Goal: Information Seeking & Learning: Learn about a topic

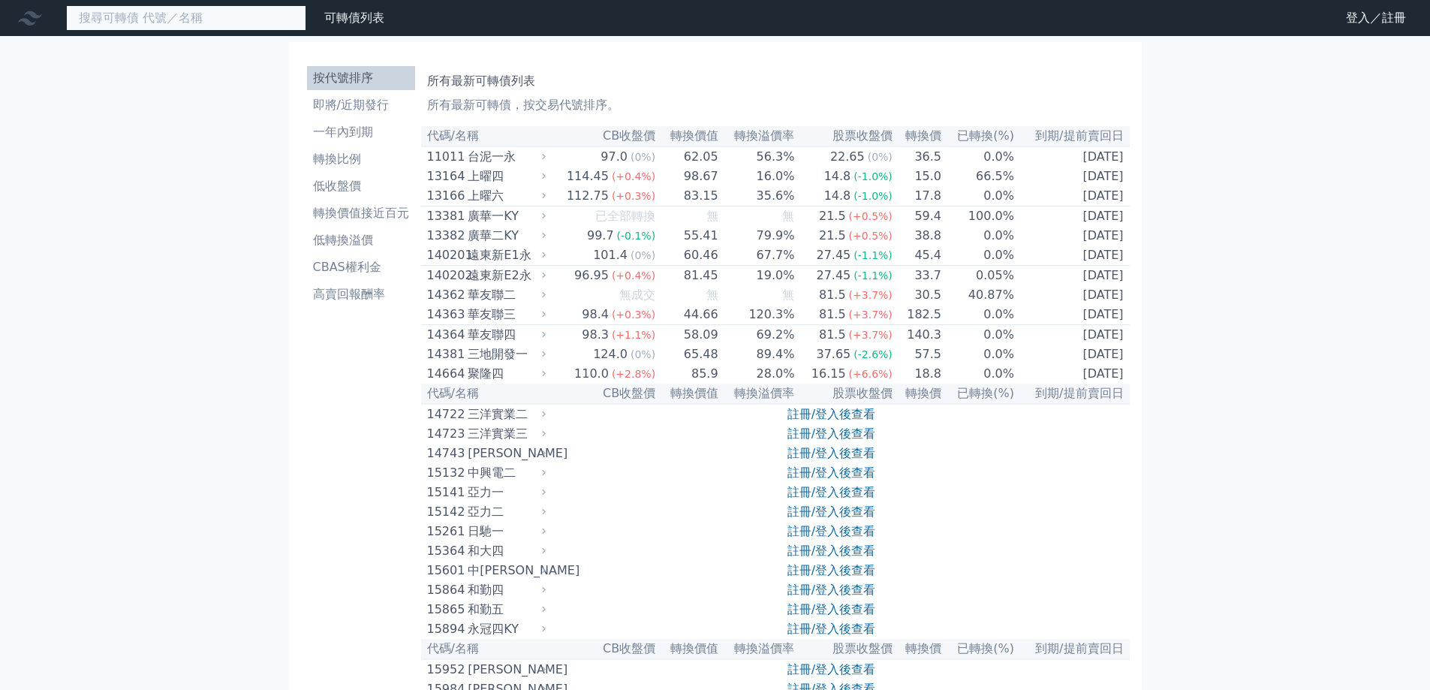
click at [144, 26] on input at bounding box center [186, 18] width 240 height 26
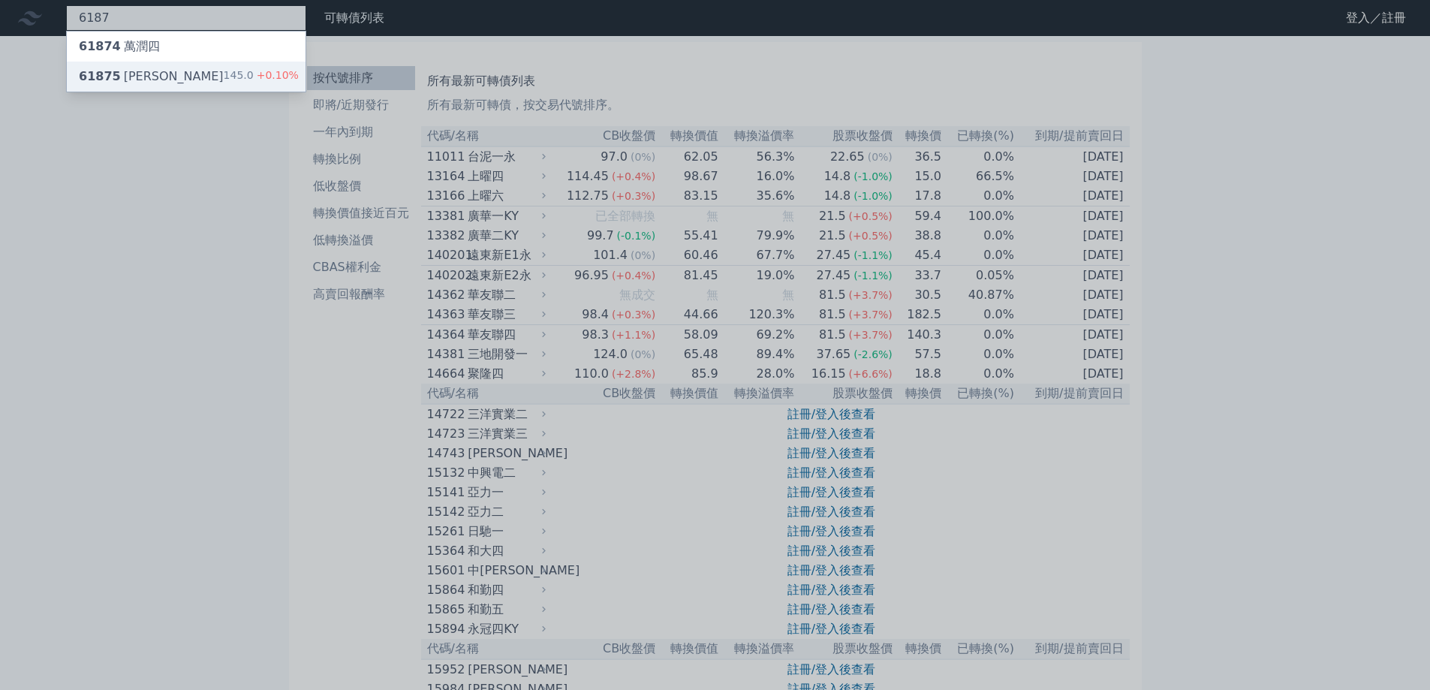
type input "6187"
click at [167, 72] on div "61875 萬潤五 145.0 +0.10%" at bounding box center [186, 77] width 239 height 30
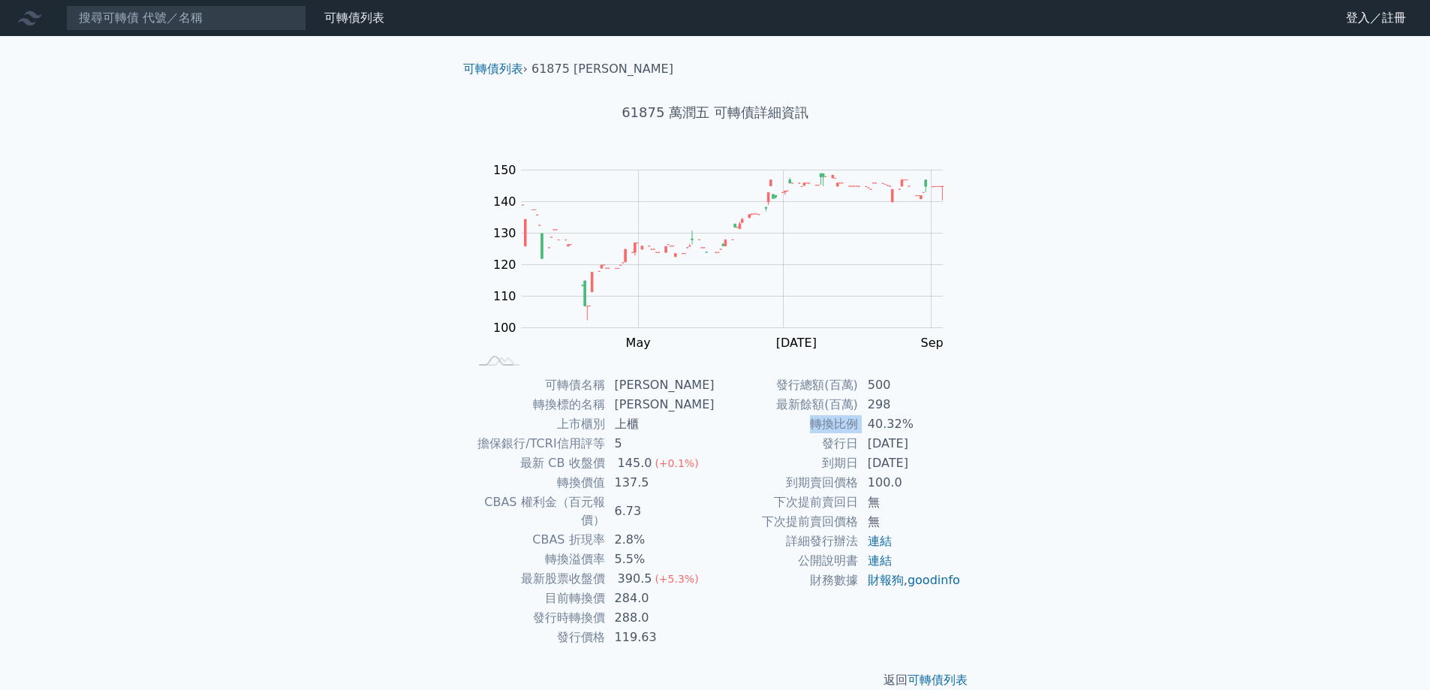
drag, startPoint x: 869, startPoint y: 426, endPoint x: 944, endPoint y: 407, distance: 77.4
click at [944, 407] on tbody "發行總額(百萬) 500 最新餘額(百萬) 298 轉換比例 40.32% 發行日 [DATE] 到期日 [DATE] 到期賣回價格 100.0 下次提前賣回…" at bounding box center [839, 482] width 246 height 215
click at [174, 16] on input at bounding box center [186, 18] width 240 height 26
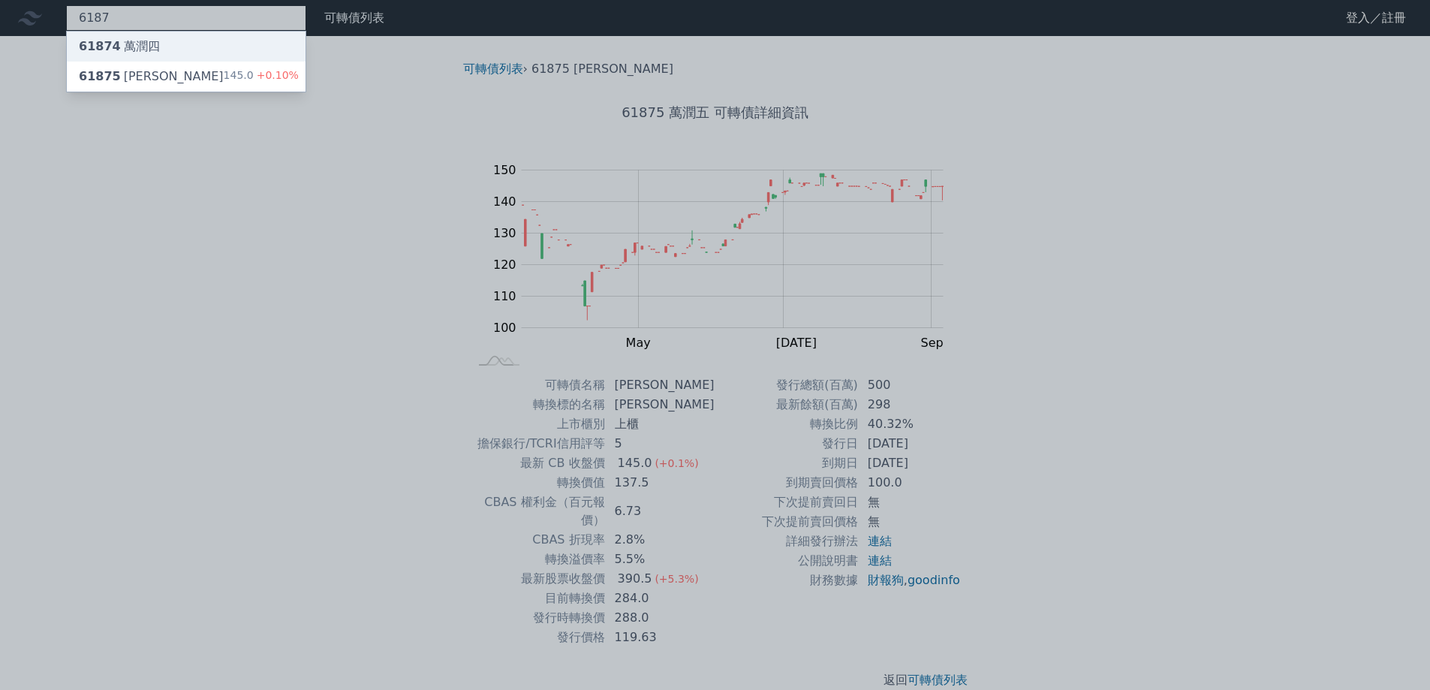
type input "6187"
click at [216, 40] on div "61874 [PERSON_NAME]" at bounding box center [186, 47] width 239 height 30
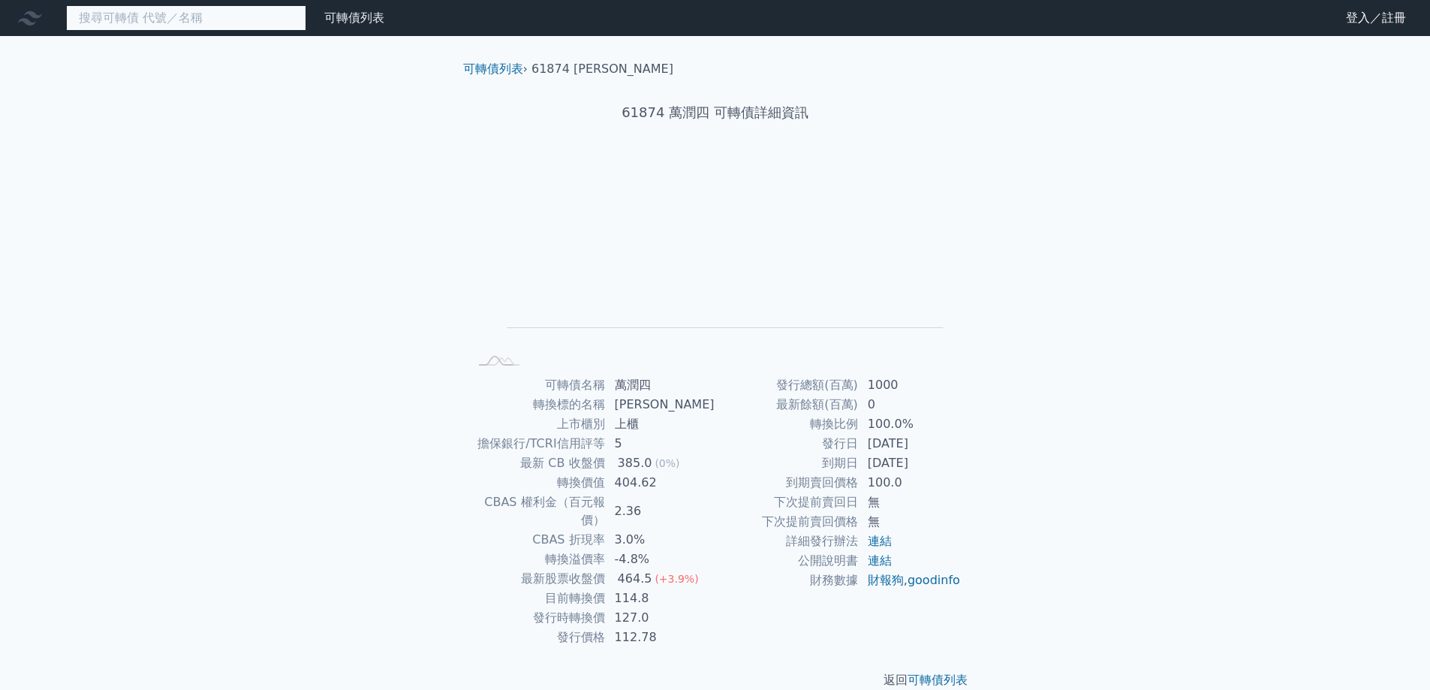
click at [134, 8] on input at bounding box center [186, 18] width 240 height 26
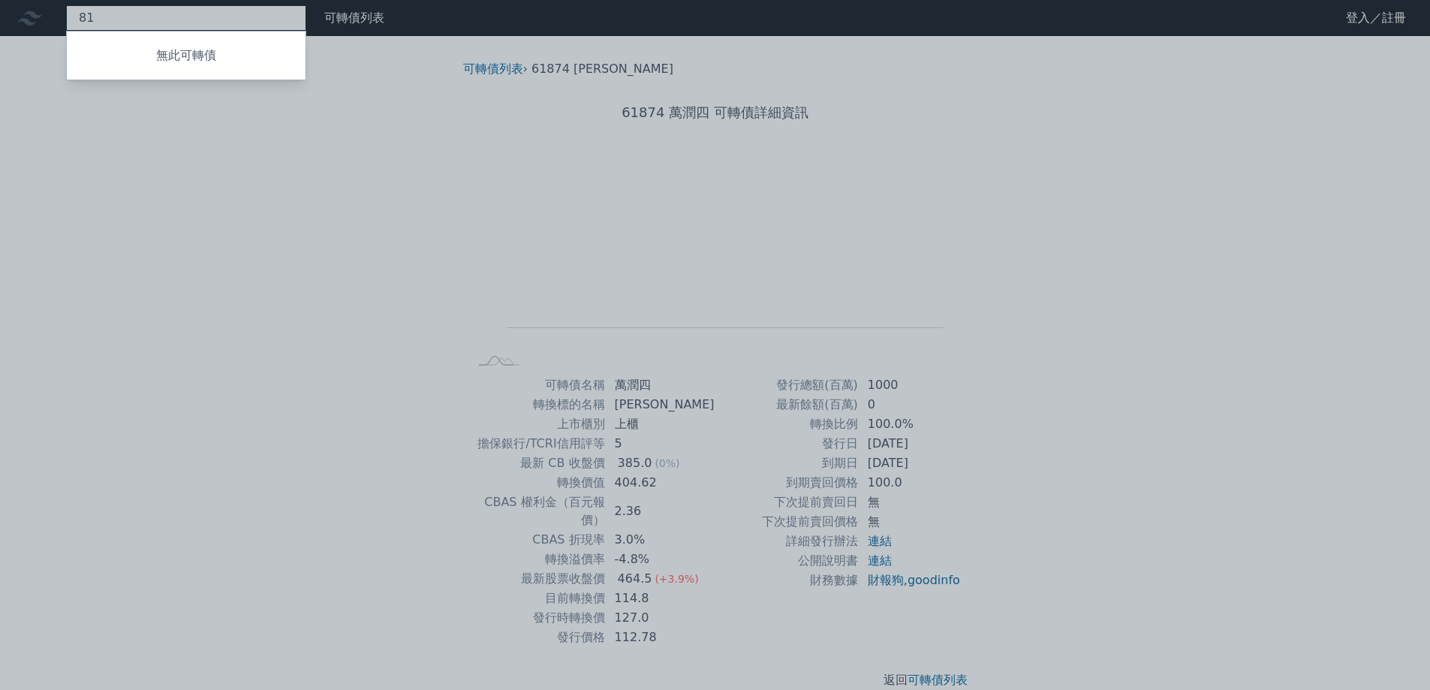
type input "8"
type input "61875"
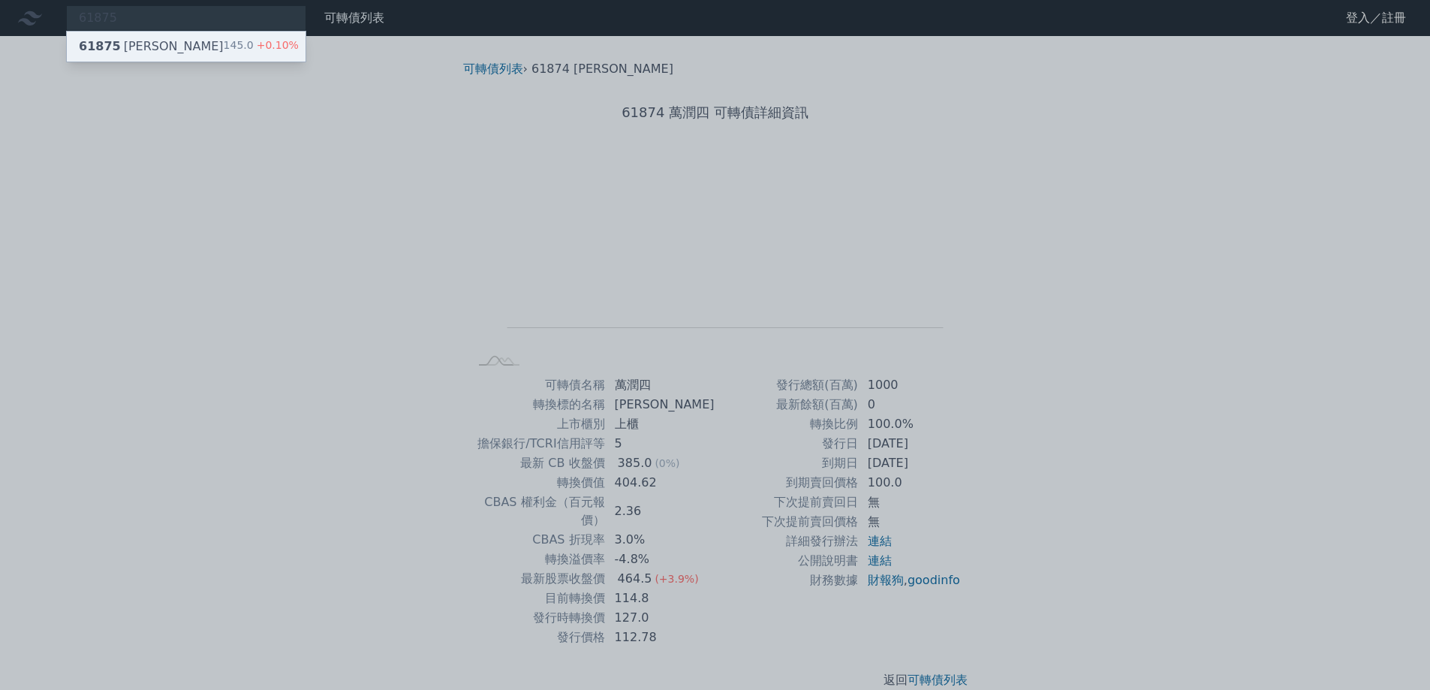
click at [267, 47] on span "+0.10%" at bounding box center [276, 45] width 45 height 12
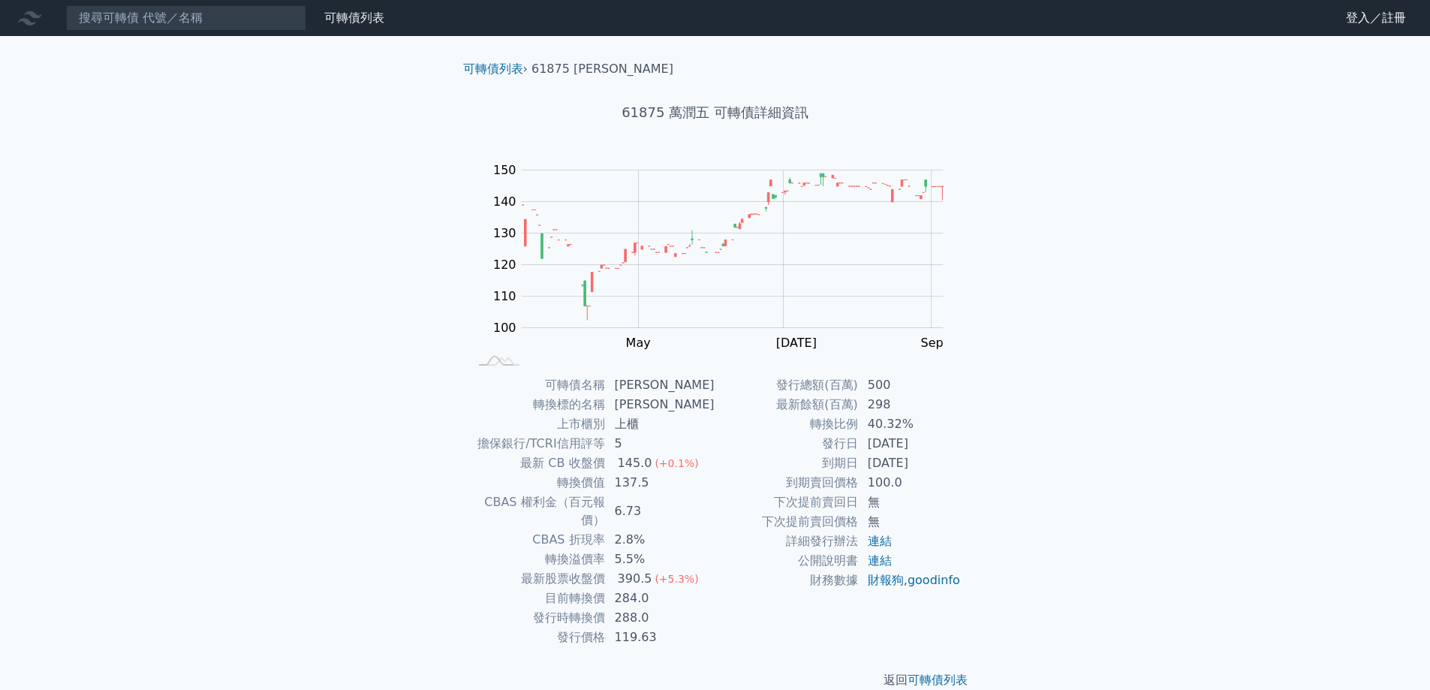
click at [0, 0] on link "財務數據" at bounding box center [0, 0] width 0 height 0
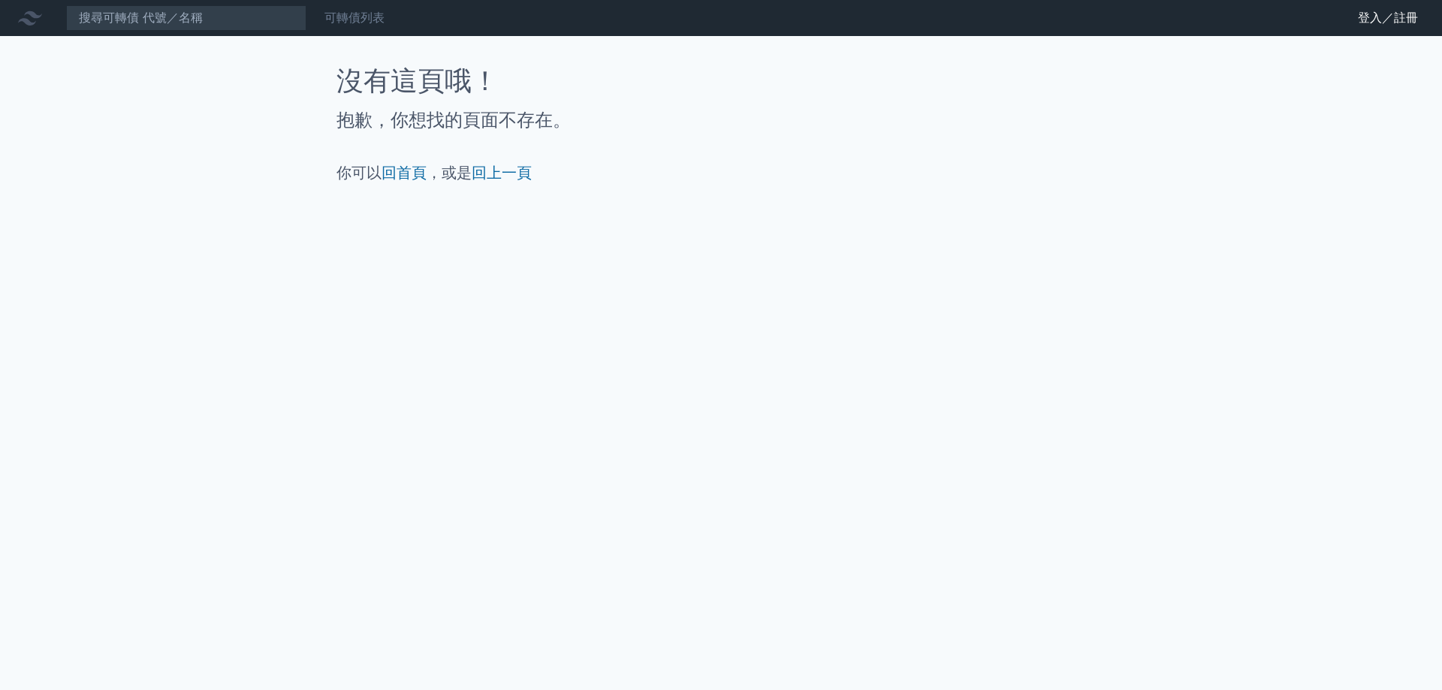
click at [358, 20] on link "可轉債列表" at bounding box center [354, 18] width 60 height 14
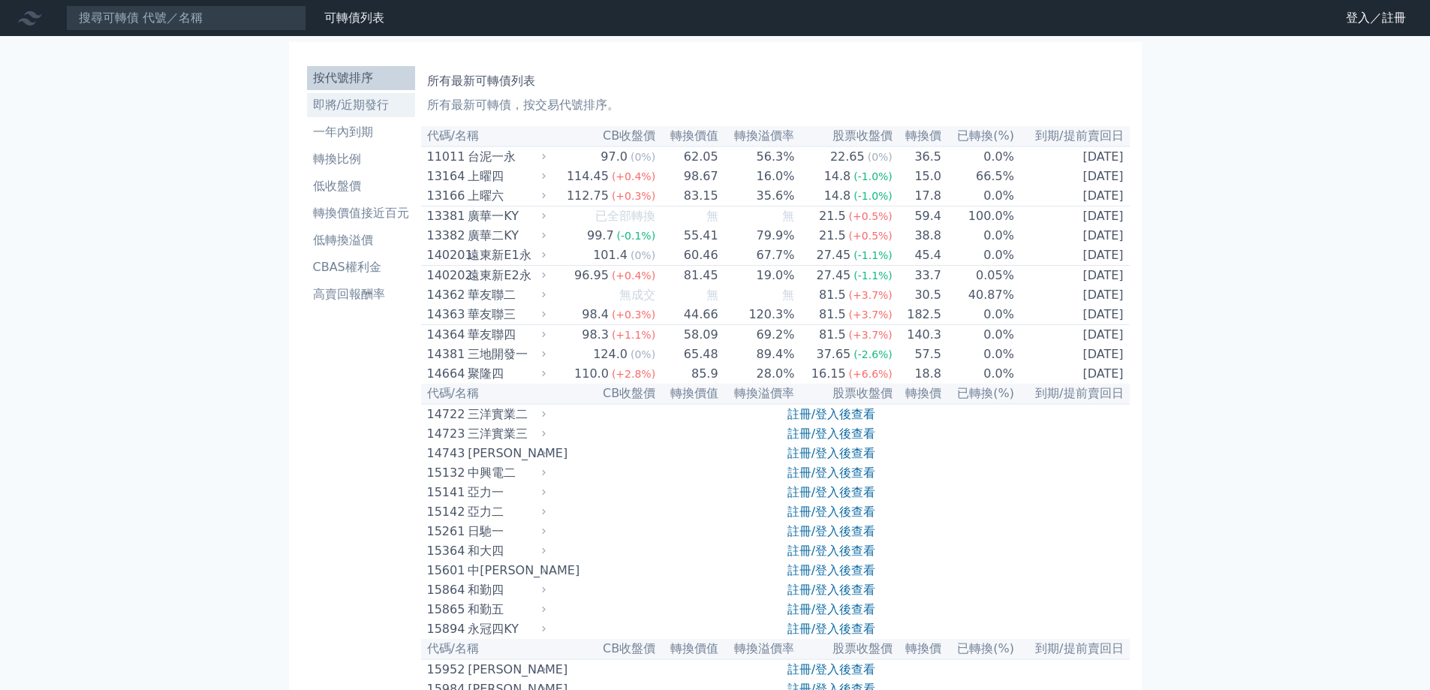
click at [359, 110] on li "即將/近期發行" at bounding box center [361, 105] width 108 height 18
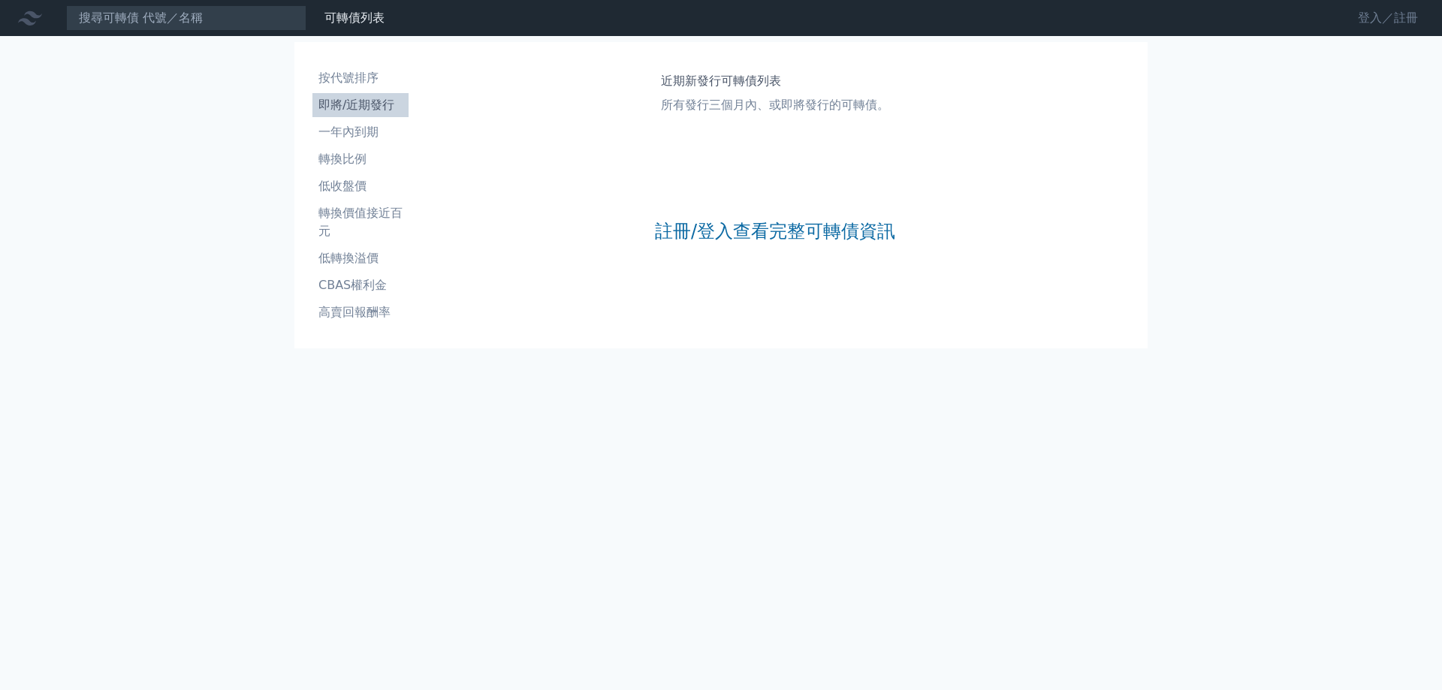
click at [1371, 14] on link "登入／註冊" at bounding box center [1387, 18] width 84 height 24
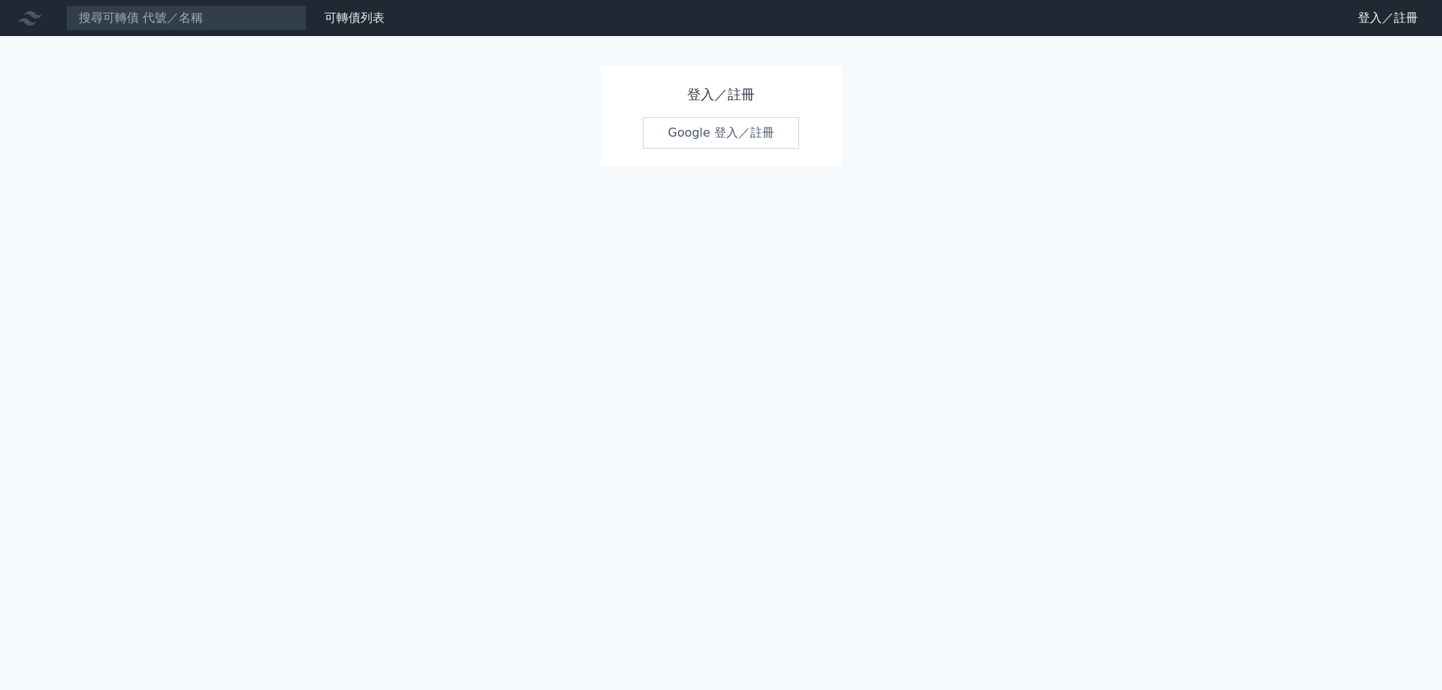
click at [731, 137] on link "Google 登入／註冊" at bounding box center [721, 133] width 156 height 32
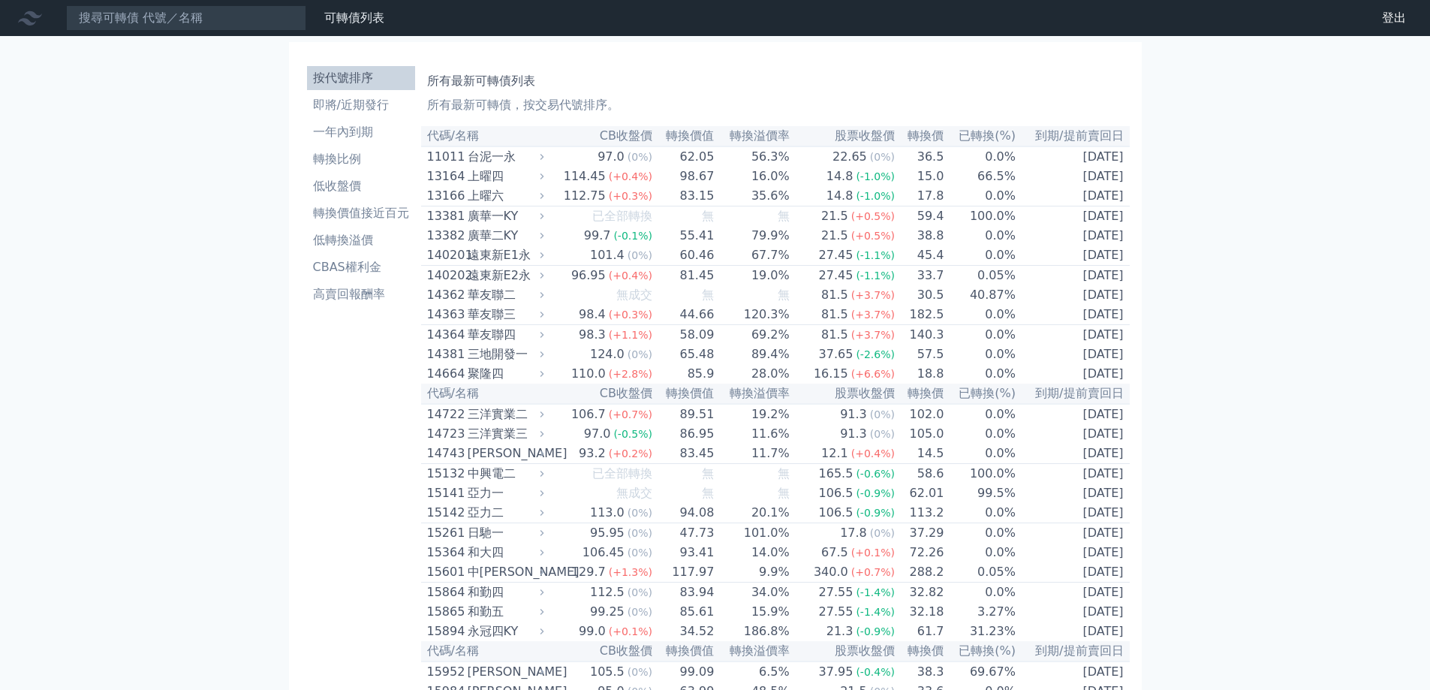
click at [373, 109] on li "即將/近期發行" at bounding box center [361, 105] width 108 height 18
